Goal: Check status: Check status

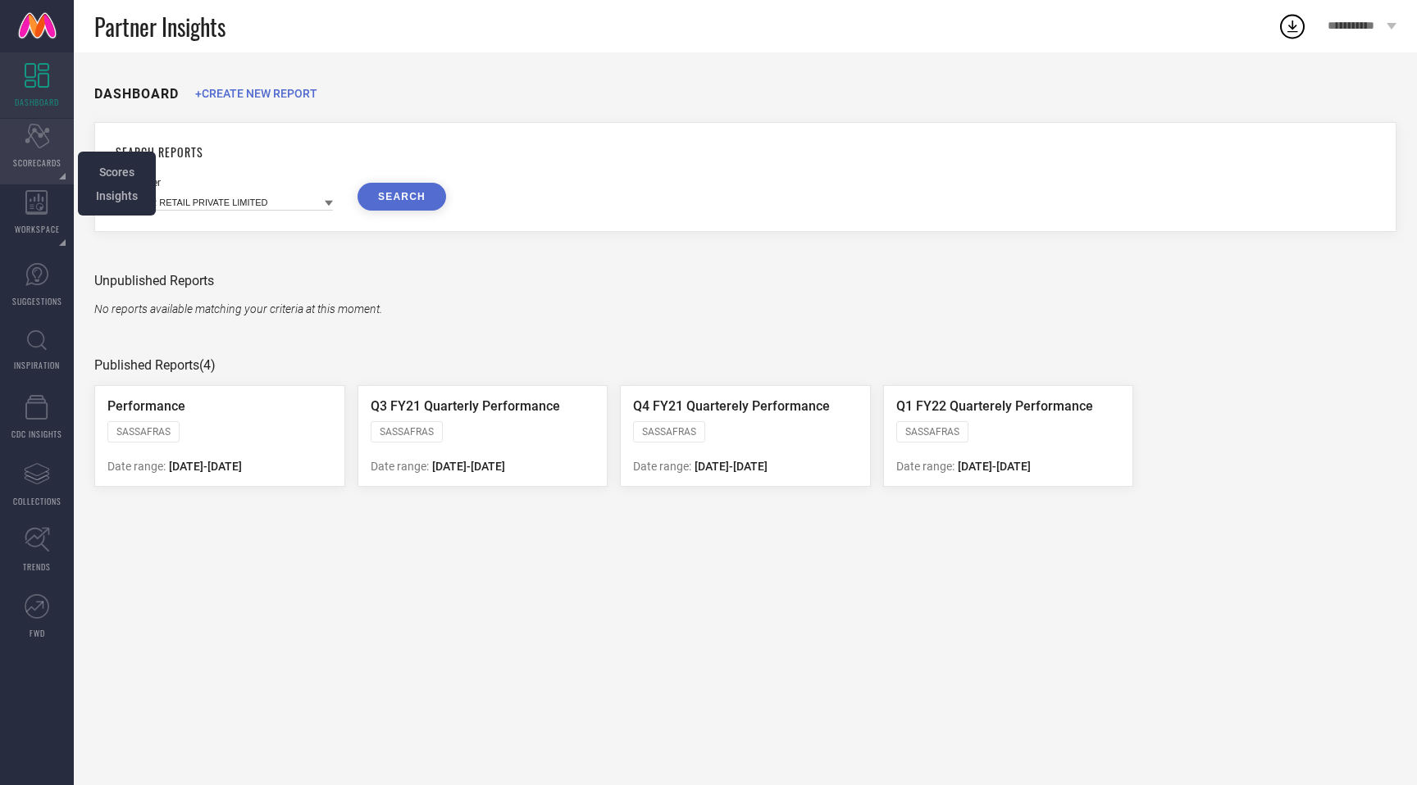
click at [36, 129] on icon "Scorecard" at bounding box center [37, 136] width 25 height 25
click at [36, 148] on div "Scorecard SCORECARDS" at bounding box center [37, 152] width 74 height 66
click at [121, 171] on span "Scores" at bounding box center [116, 172] width 35 height 13
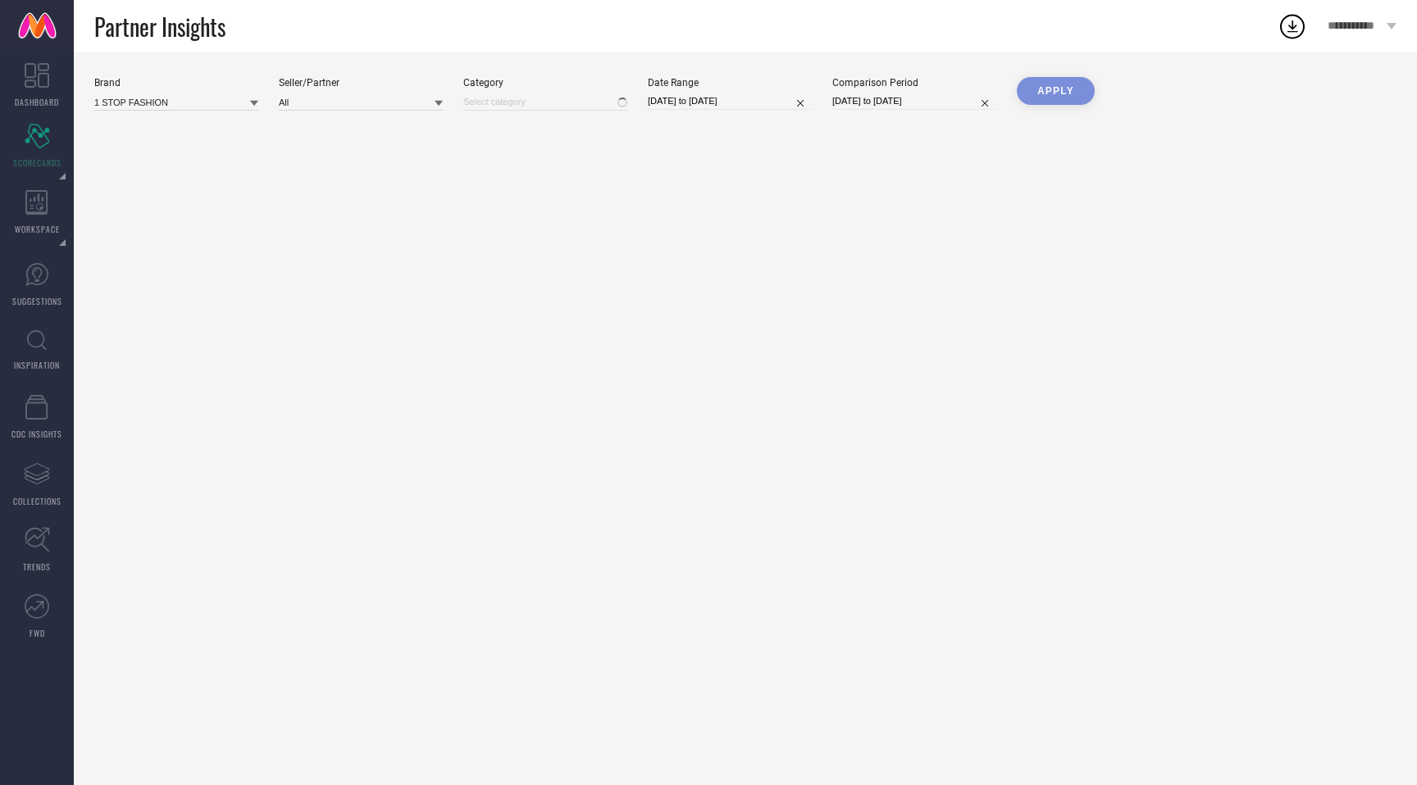
type input "All"
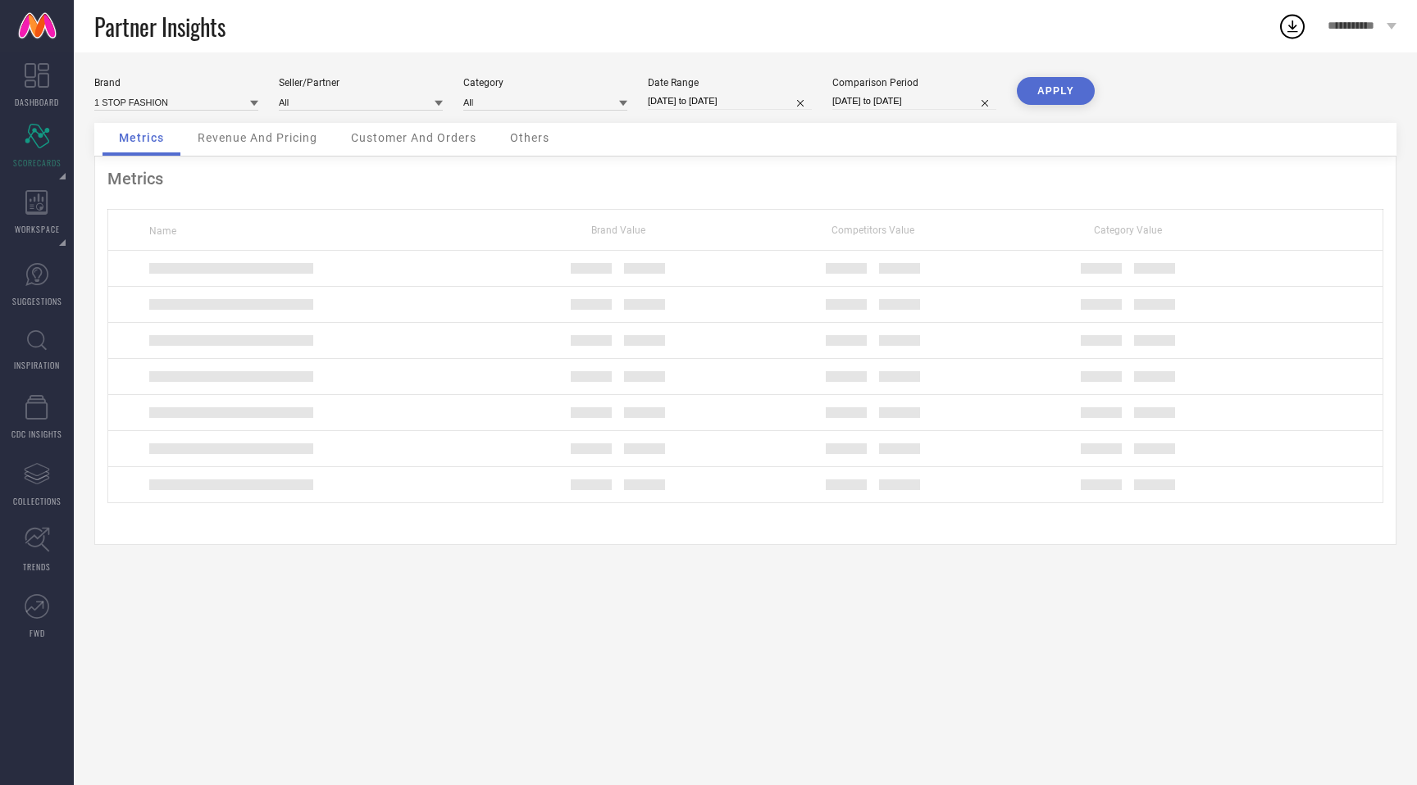
click at [210, 93] on div "1 STOP FASHION" at bounding box center [176, 102] width 164 height 18
click at [204, 97] on input at bounding box center [176, 101] width 164 height 17
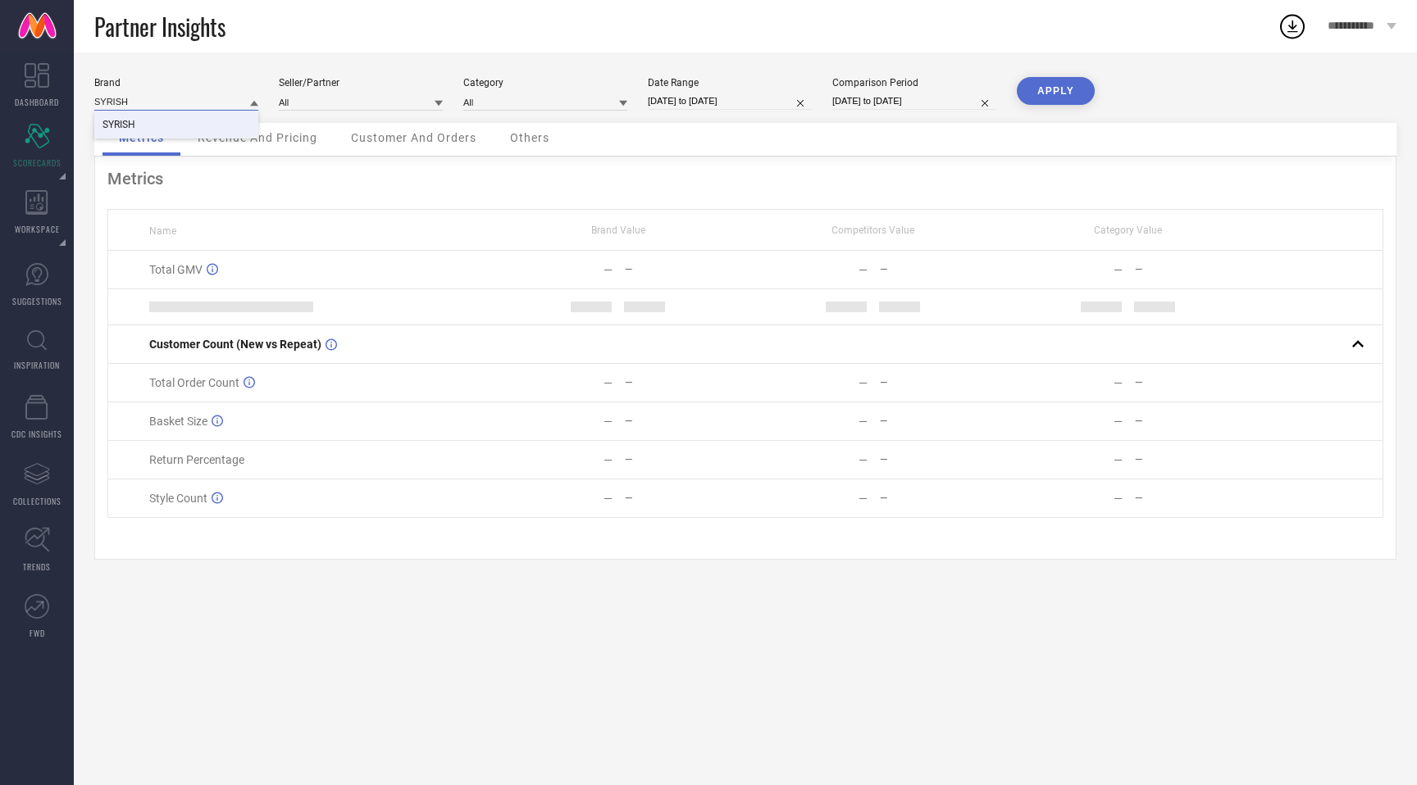
type input "SYRISH"
click at [216, 122] on div "SYRISH" at bounding box center [176, 125] width 164 height 28
type input "All"
click at [714, 97] on input "[DATE] to [DATE]" at bounding box center [730, 101] width 164 height 17
select select "7"
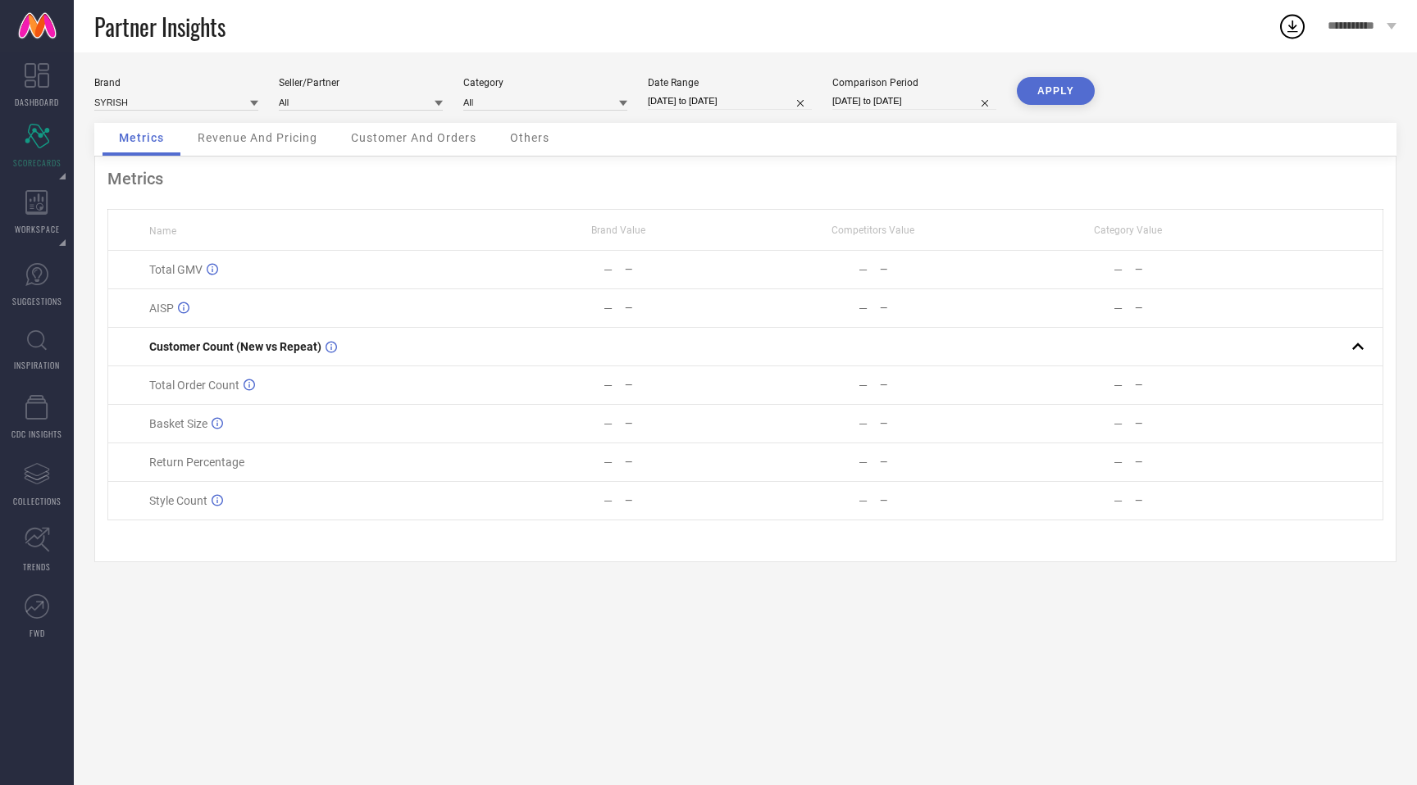
select select "2025"
select select "8"
select select "2025"
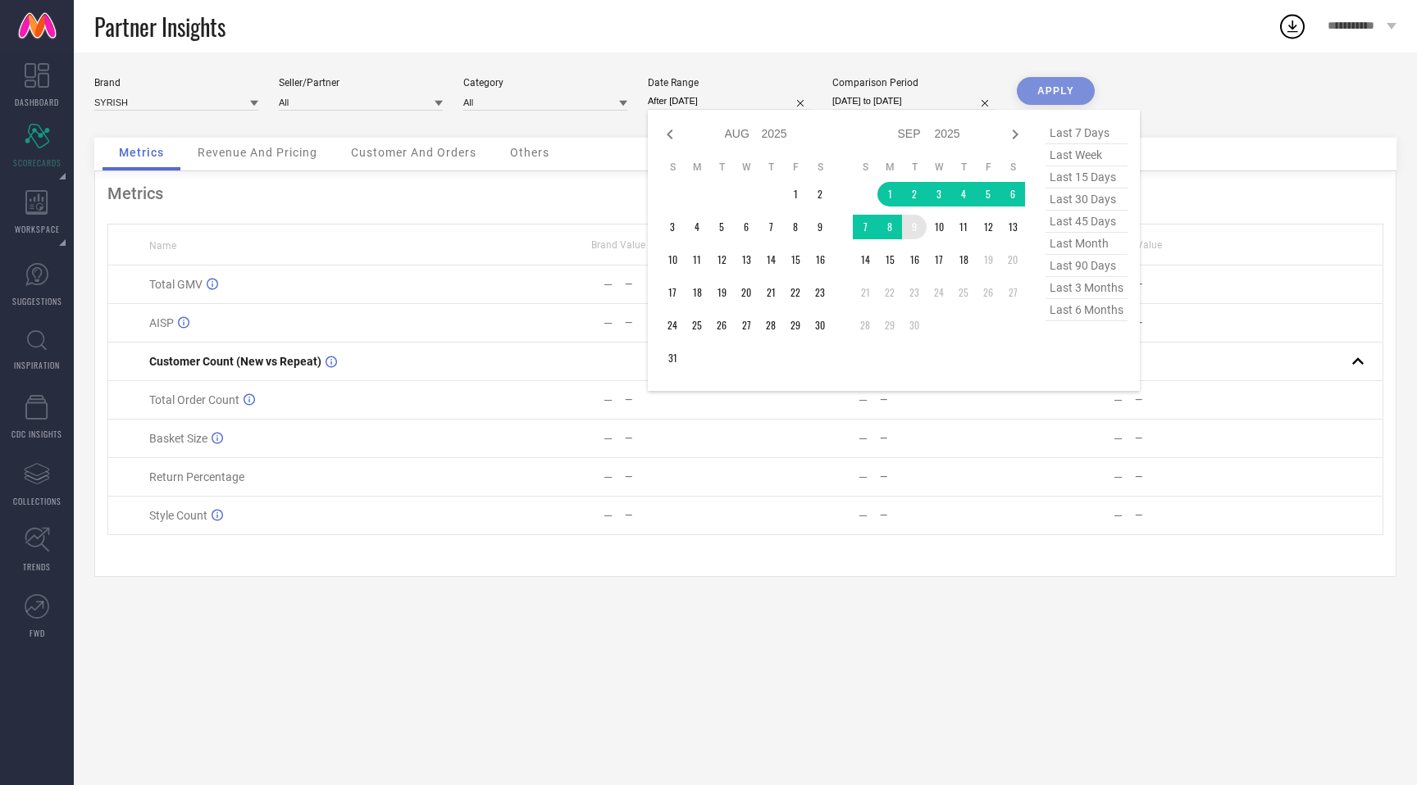
drag, startPoint x: 876, startPoint y: 205, endPoint x: 908, endPoint y: 233, distance: 42.4
click at [908, 233] on tbody "1 2 3 4 5 6 7 8 9 10 11 12 13 14 15 16 17 18 19 20 21 22 23 24 25 26 27 28 29 30" at bounding box center [939, 260] width 172 height 156
type input "[DATE] to [DATE]"
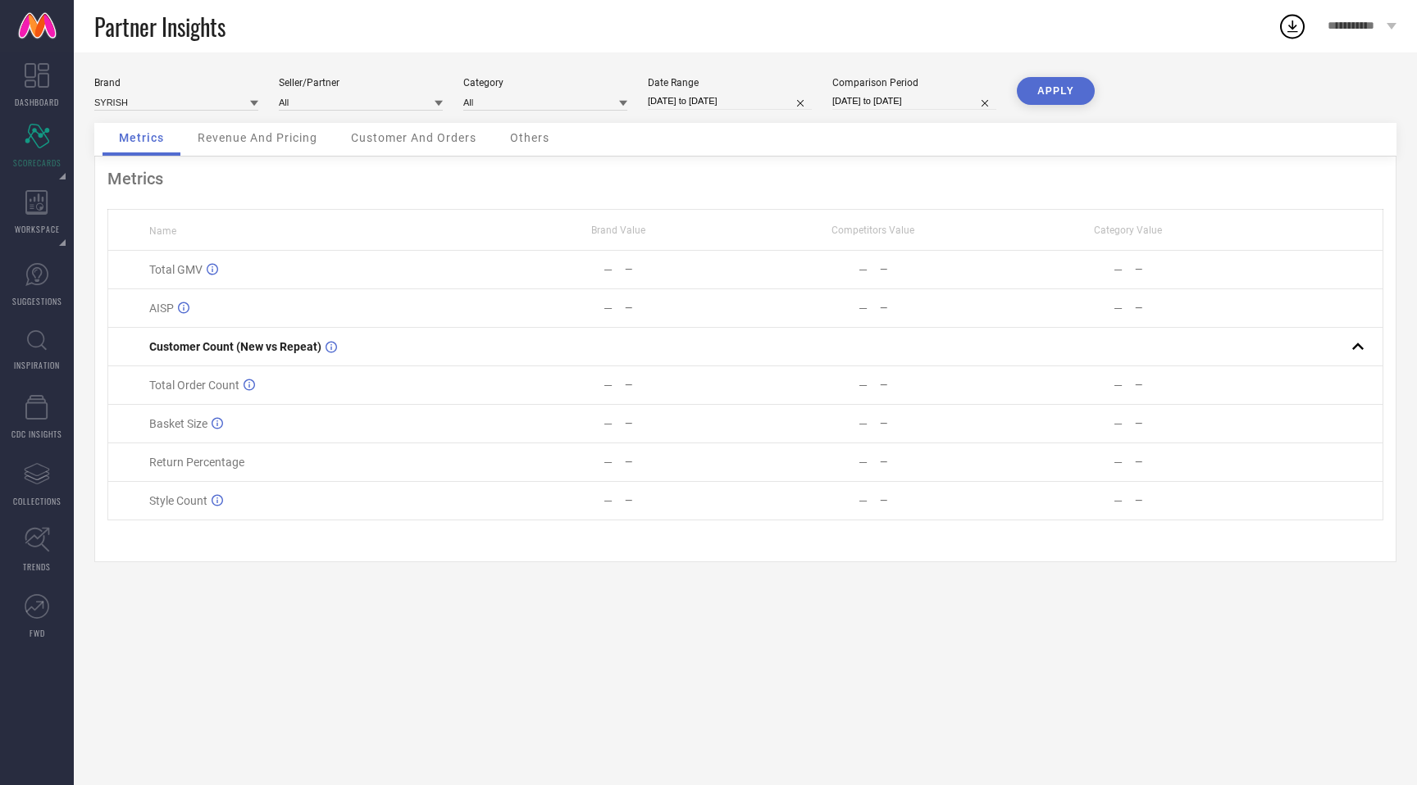
select select "7"
select select "2024"
select select "8"
select select "2024"
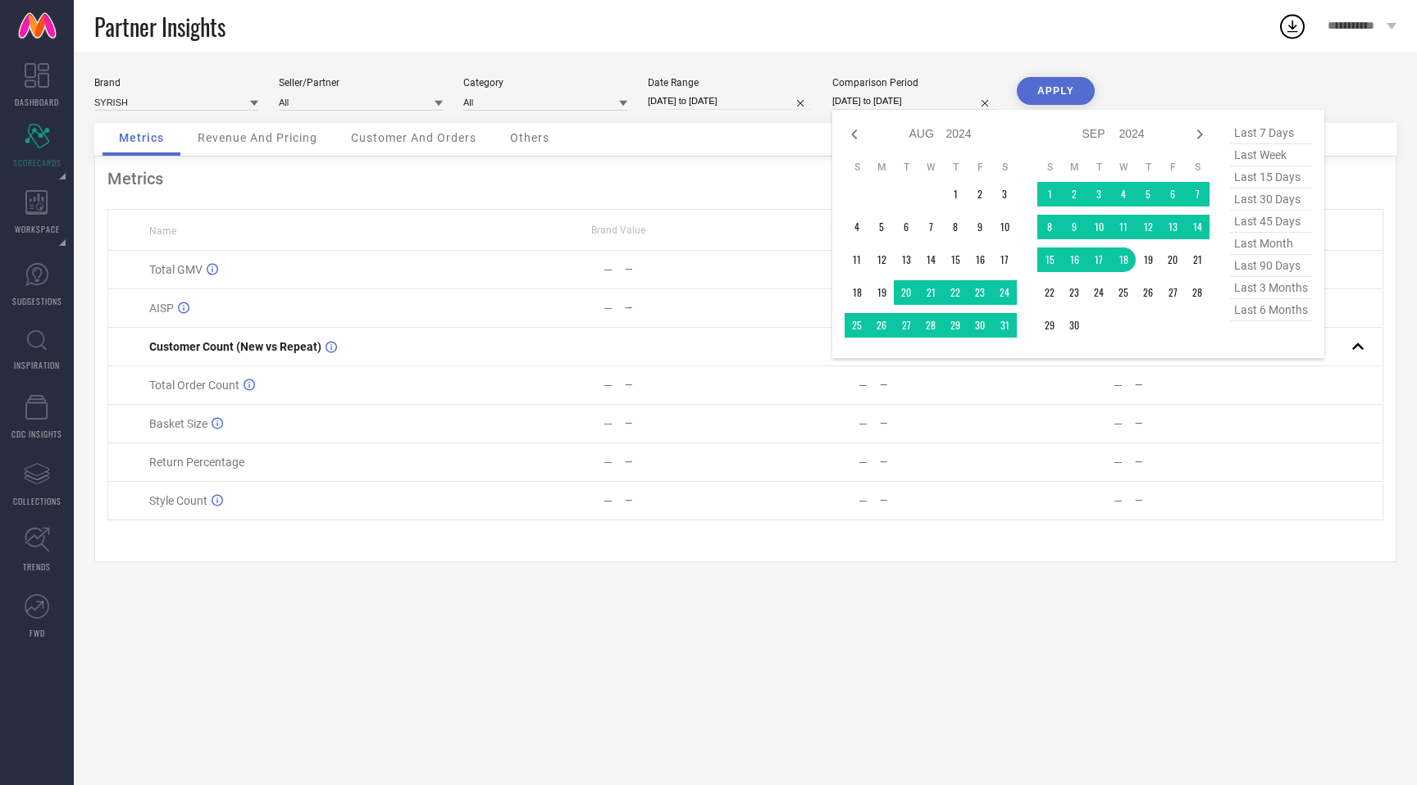
click at [875, 102] on input "[DATE] to [DATE]" at bounding box center [914, 101] width 164 height 17
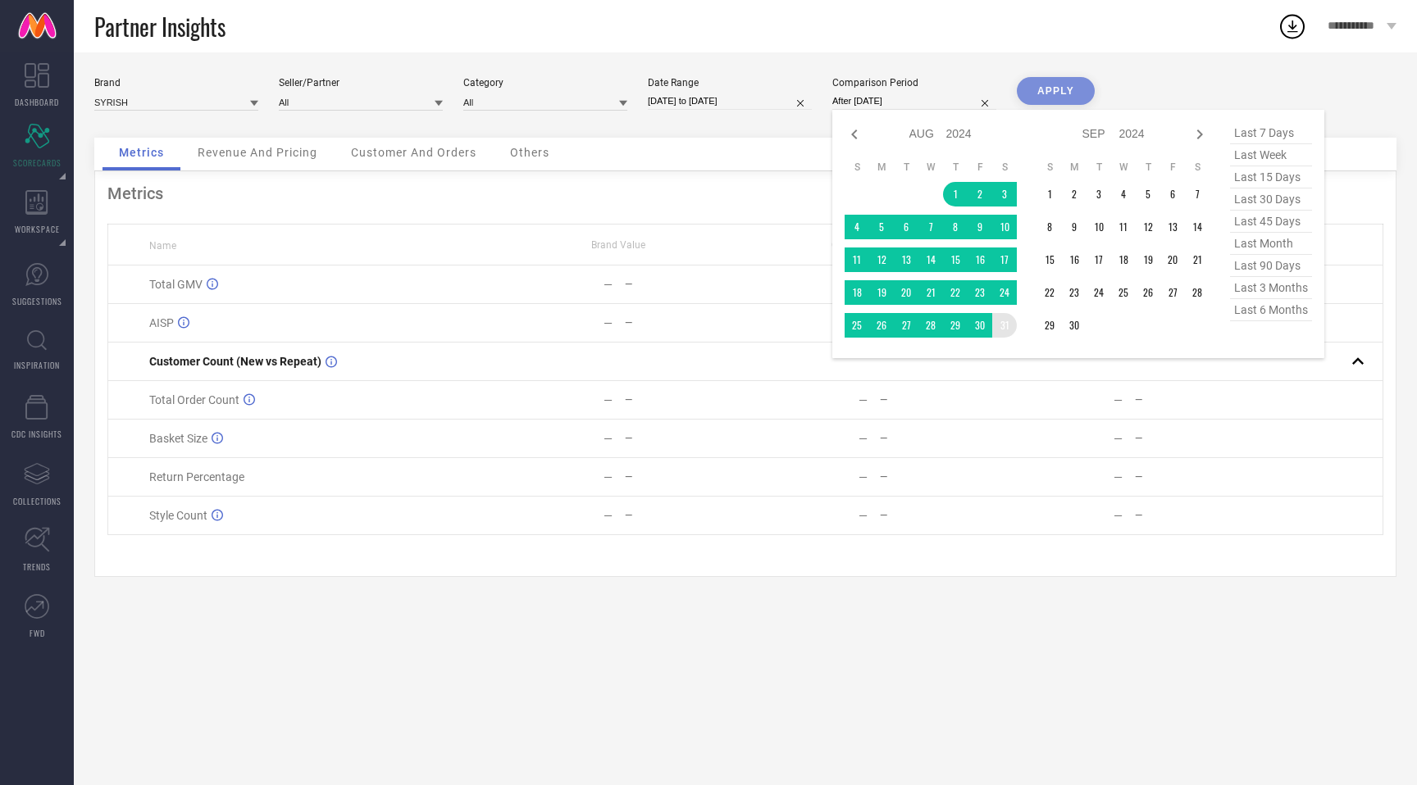
drag, startPoint x: 952, startPoint y: 198, endPoint x: 1004, endPoint y: 322, distance: 134.5
click at [1004, 322] on tbody "1 2 3 4 5 6 7 8 9 10 11 12 13 14 15 16 17 18 19 20 21 22 23 24 25 26 27 28 29 3…" at bounding box center [930, 260] width 172 height 156
type input "[DATE] to [DATE]"
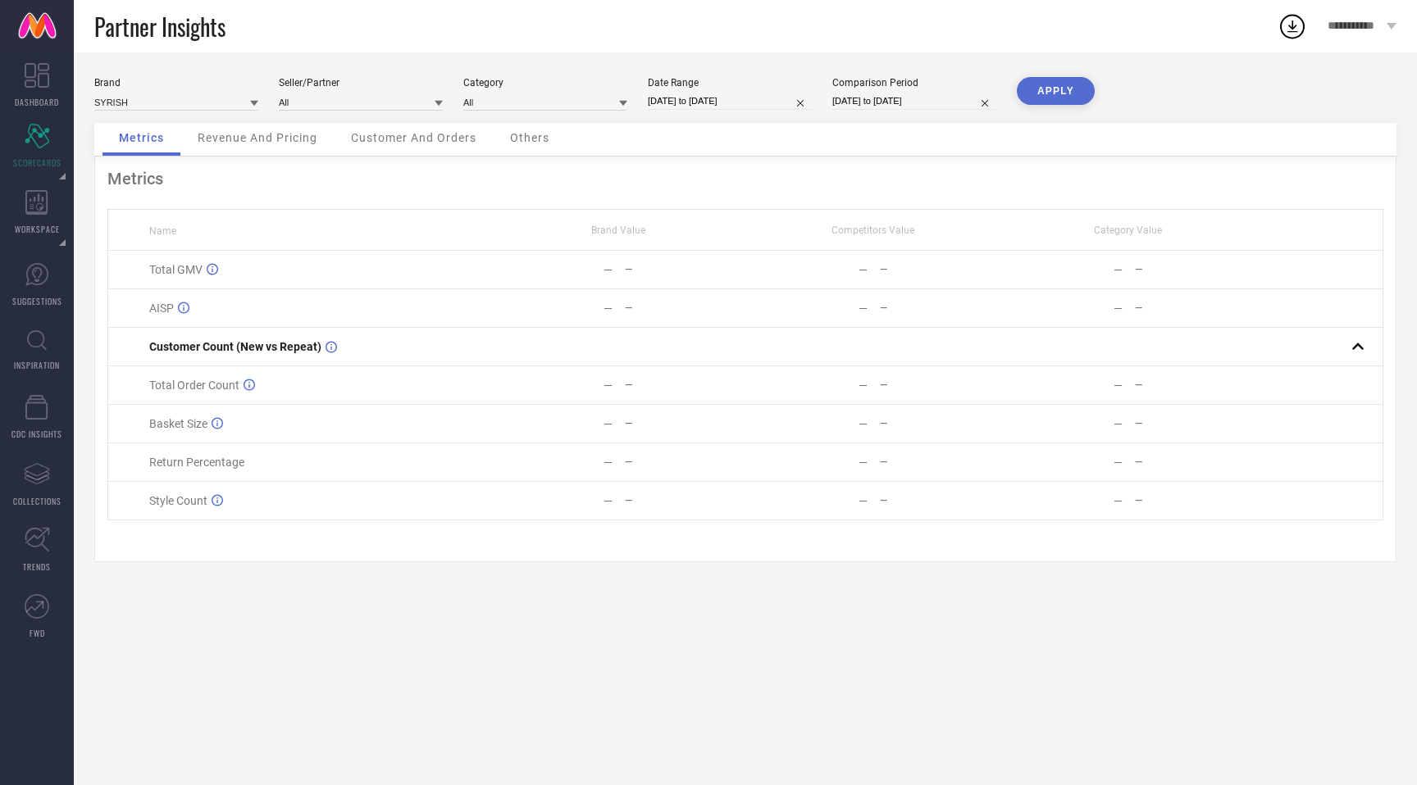
click at [1050, 89] on button "APPLY" at bounding box center [1056, 91] width 78 height 28
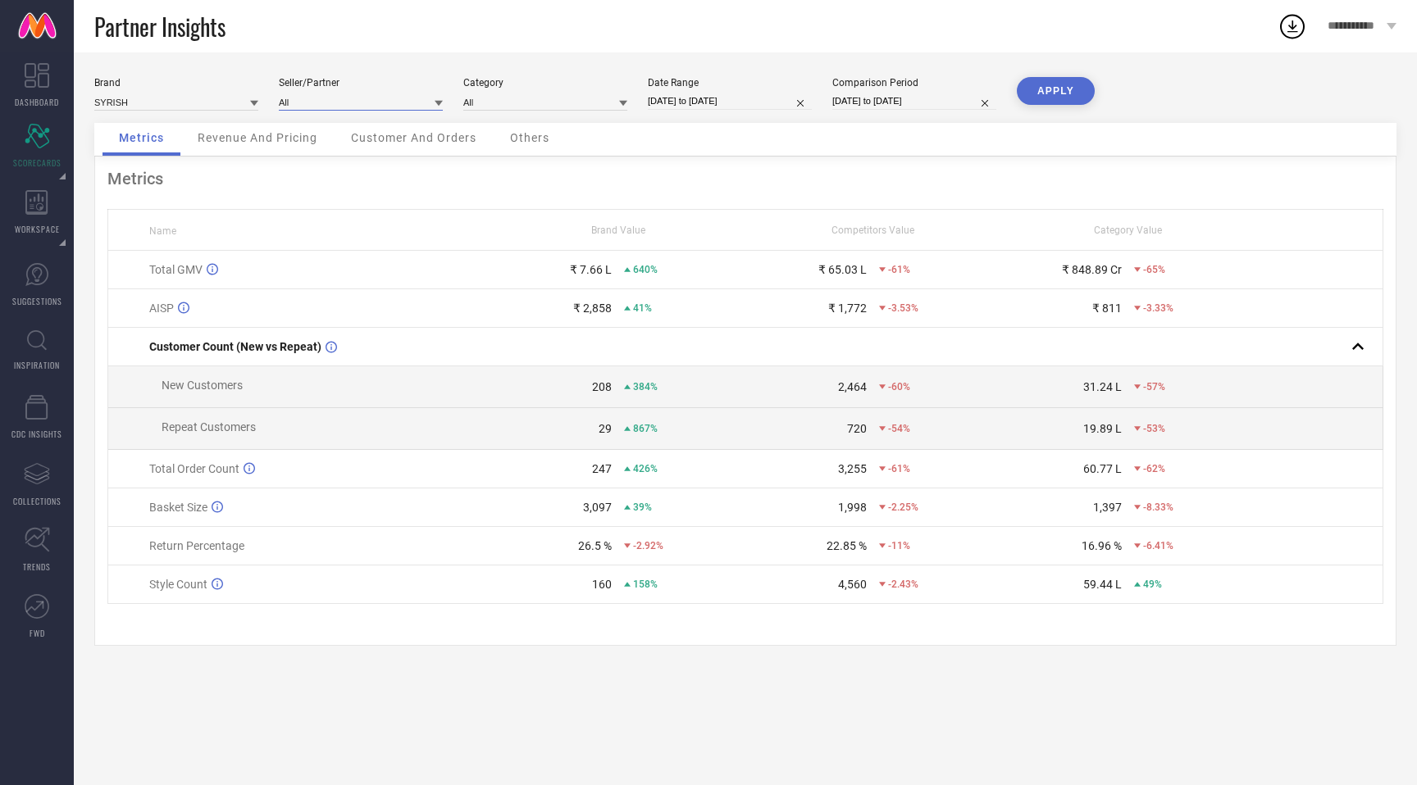
click at [397, 105] on input at bounding box center [361, 101] width 164 height 17
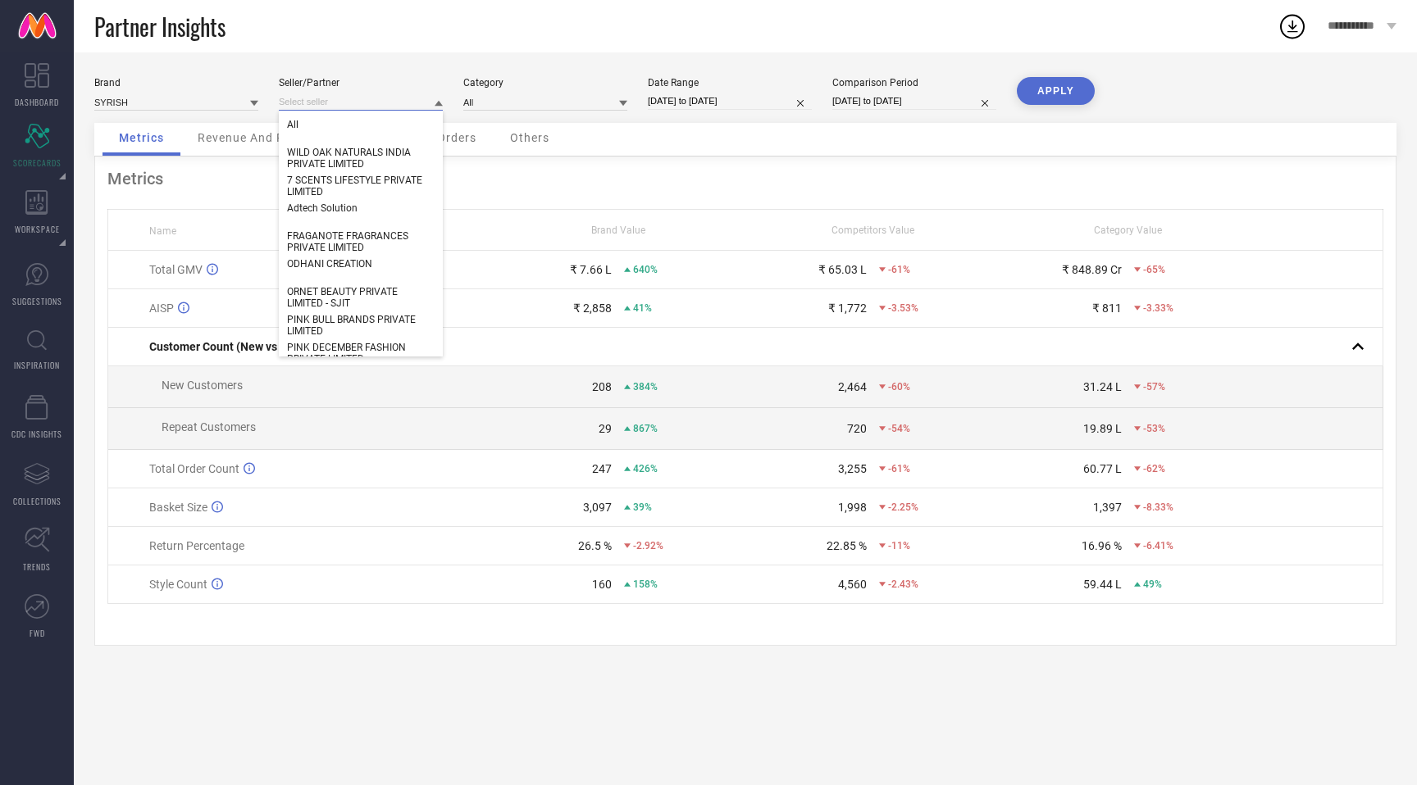
paste input "QUBE RETAIL PRIVATE LIMITED"
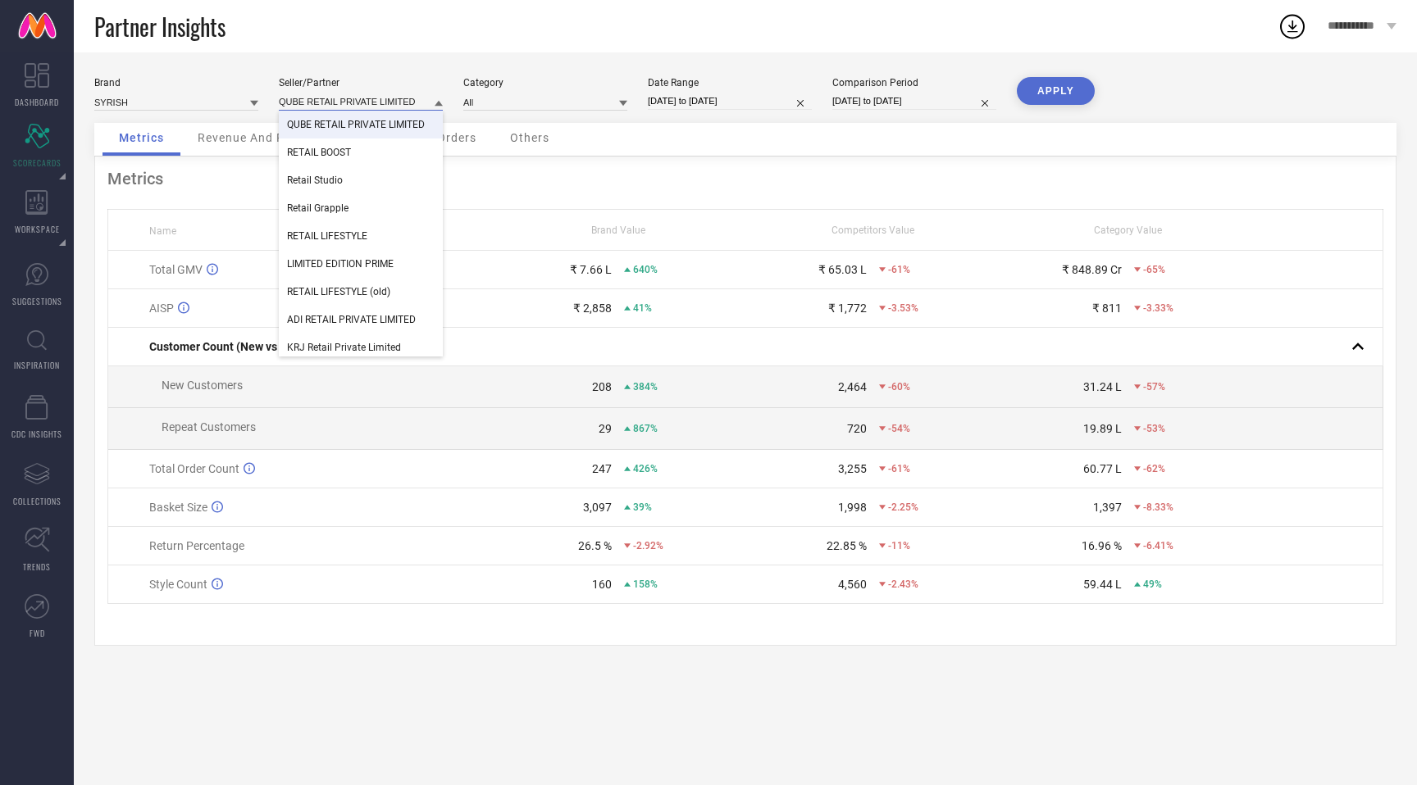
type input "QUBE RETAIL PRIVATE LIMITED"
click at [367, 121] on span "QUBE RETAIL PRIVATE LIMITED" at bounding box center [356, 124] width 138 height 11
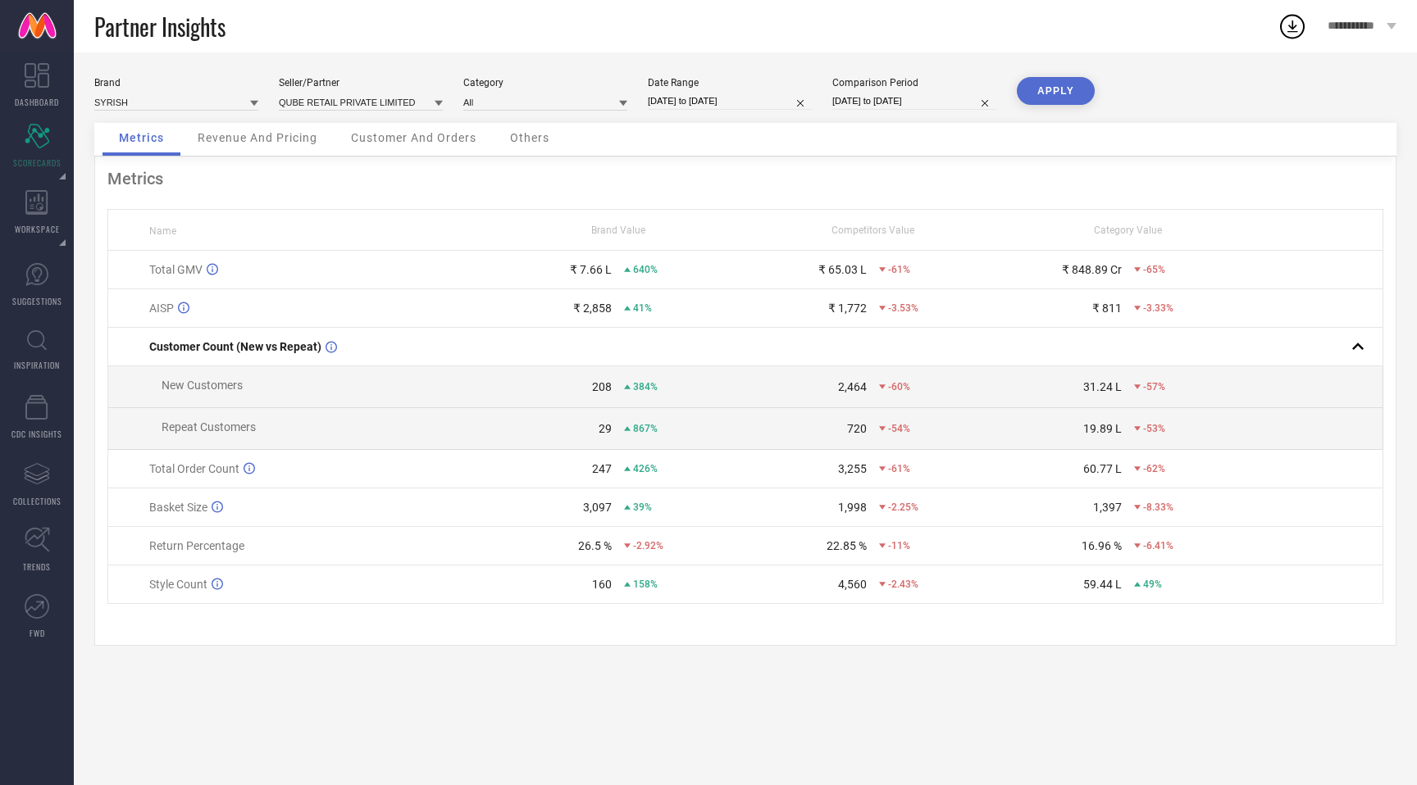
click at [1041, 83] on button "APPLY" at bounding box center [1056, 91] width 78 height 28
click at [749, 109] on input "[DATE] to [DATE]" at bounding box center [730, 101] width 164 height 17
select select "8"
select select "2025"
select select "9"
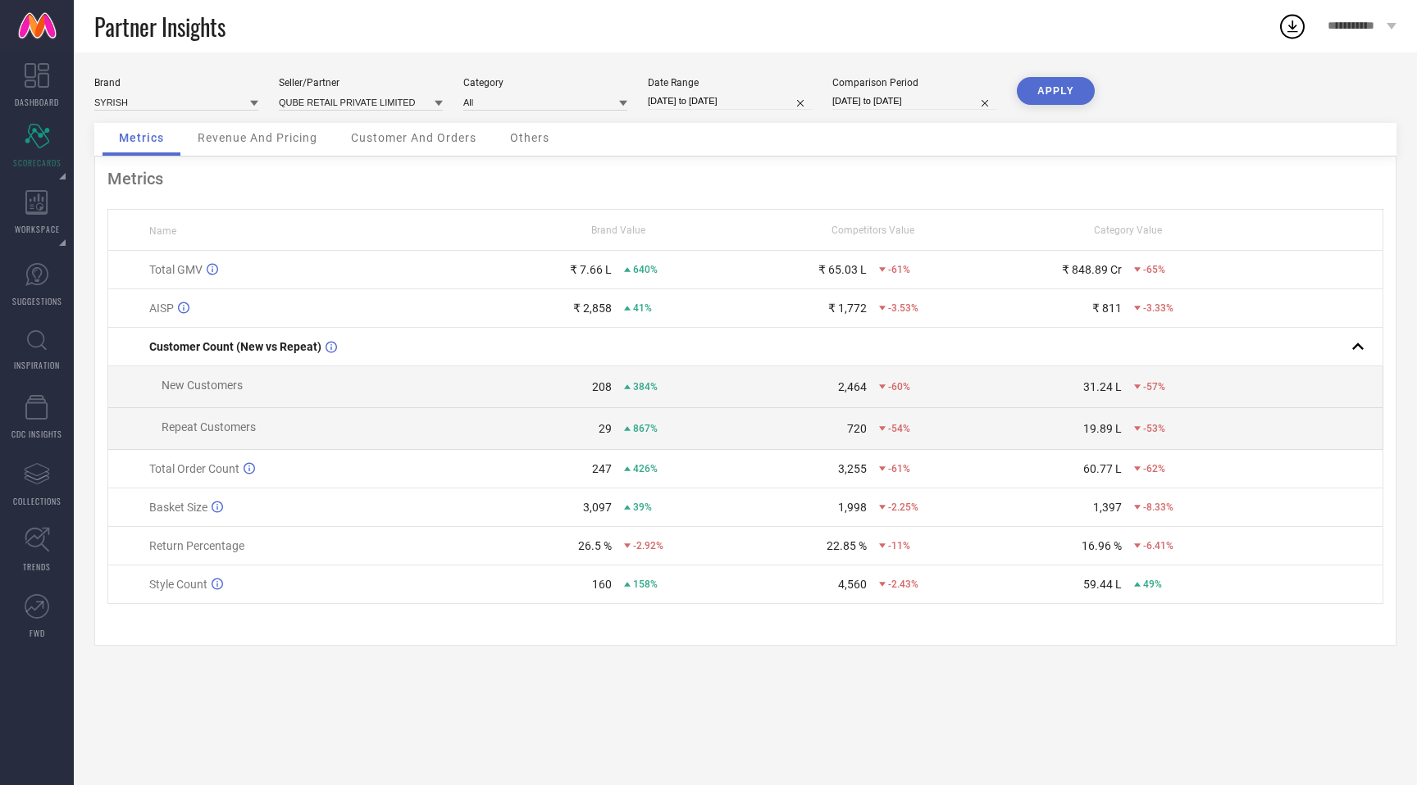
select select "2025"
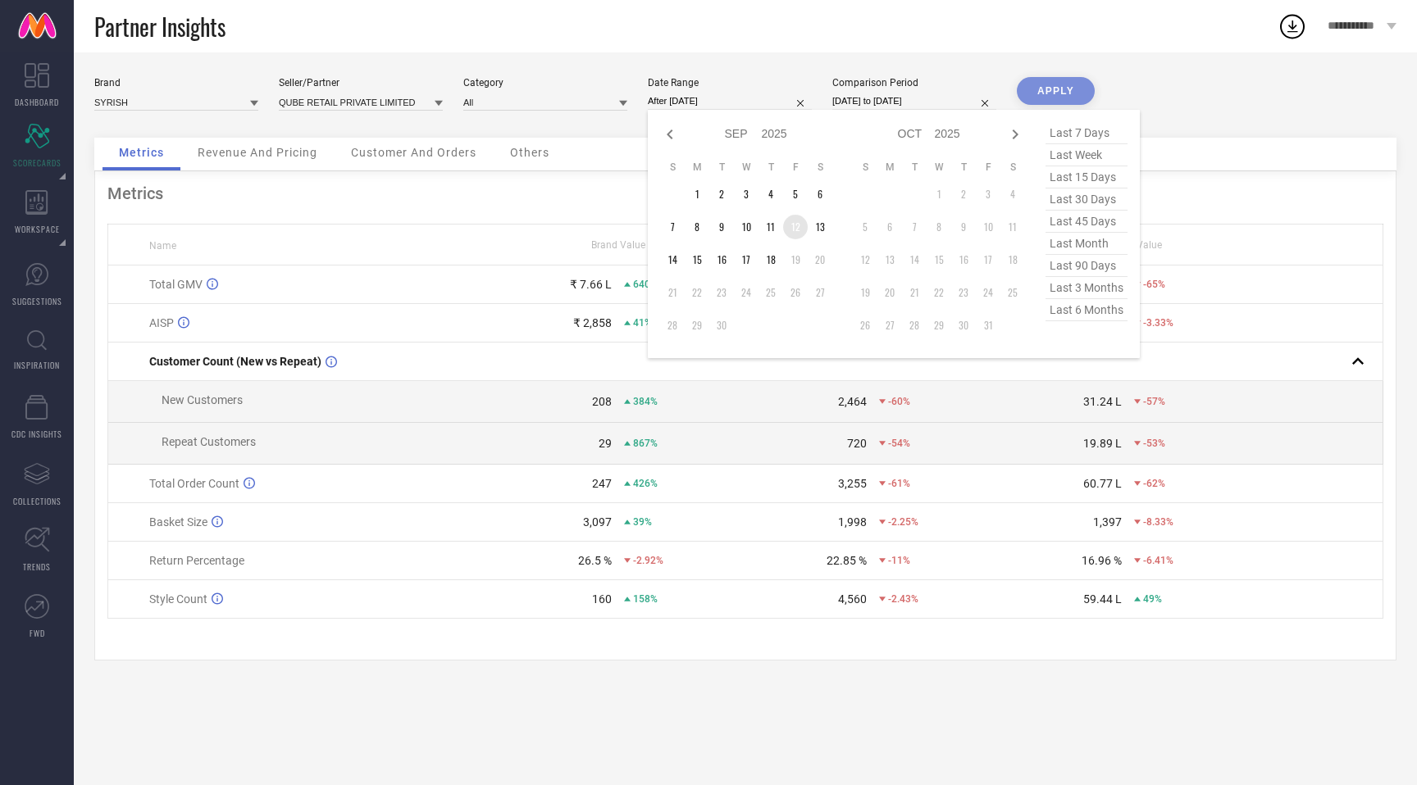
click at [794, 234] on td "12" at bounding box center [795, 227] width 25 height 25
type input "[DATE] to [DATE]"
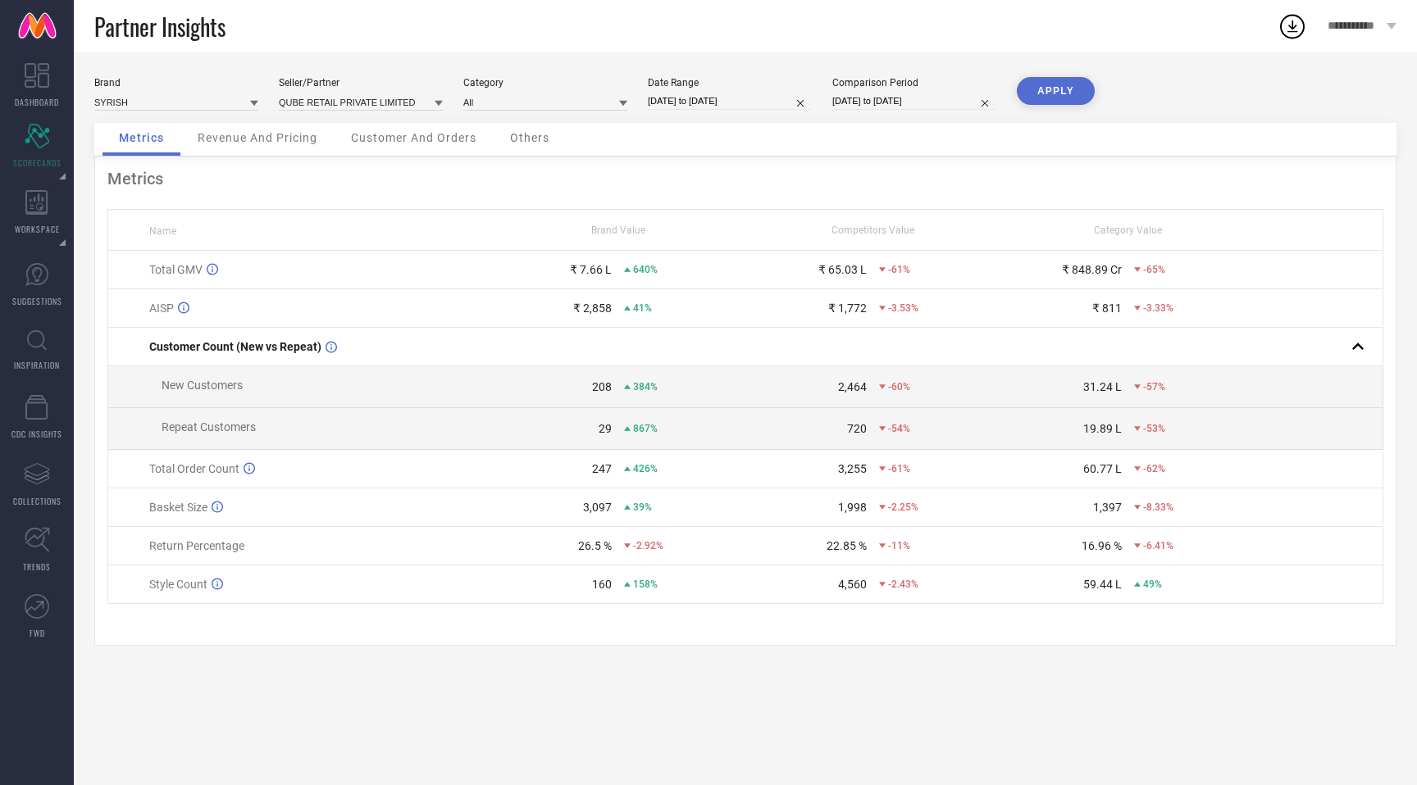
drag, startPoint x: 740, startPoint y: 197, endPoint x: 766, endPoint y: 203, distance: 26.9
click at [1054, 88] on button "APPLY" at bounding box center [1056, 91] width 78 height 28
click at [1063, 100] on button "APPLY" at bounding box center [1056, 91] width 78 height 28
